Goal: Transaction & Acquisition: Subscribe to service/newsletter

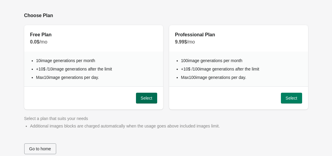
click at [146, 98] on span "Select" at bounding box center [147, 97] width 12 height 5
click at [181, 59] on li "100 image generations per month" at bounding box center [241, 60] width 121 height 6
